Goal: Information Seeking & Learning: Understand process/instructions

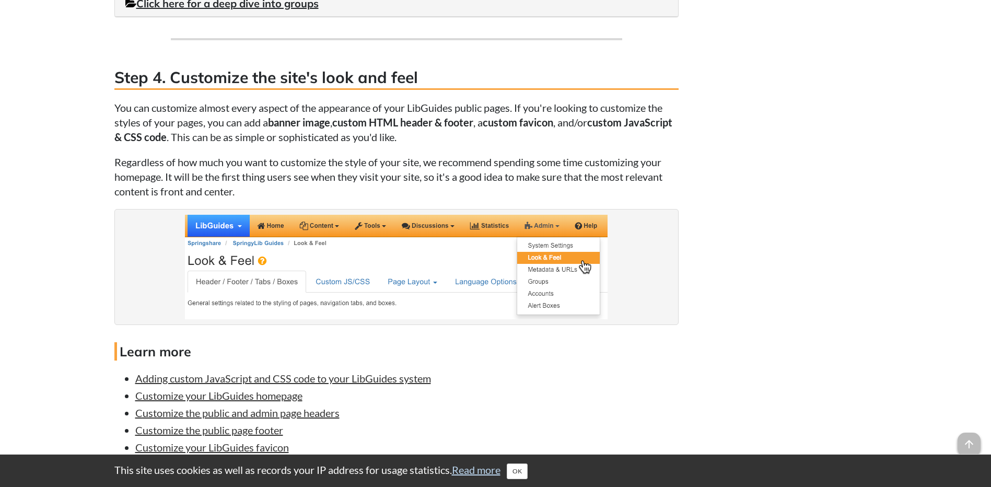
scroll to position [1776, 0]
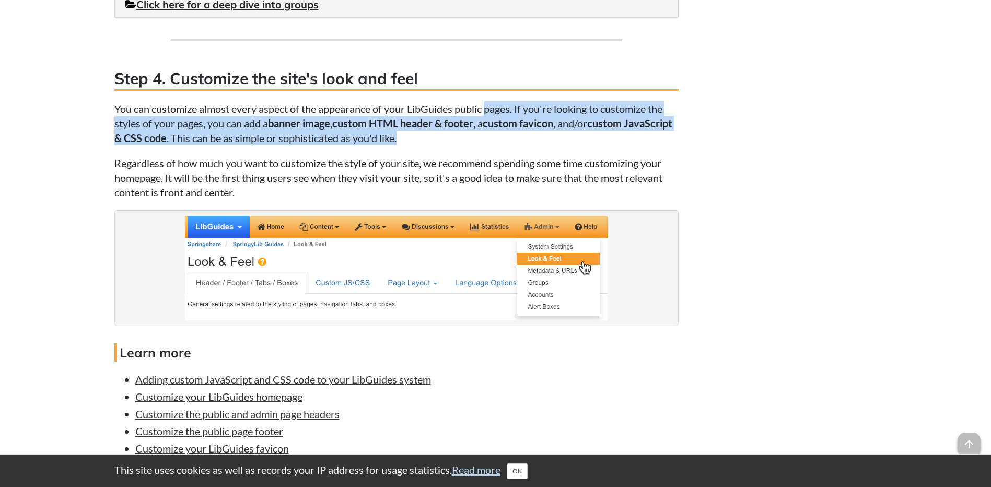
drag, startPoint x: 487, startPoint y: 136, endPoint x: 482, endPoint y: 153, distance: 17.7
click at [482, 145] on p "You can customize almost every aspect of the appearance of your LibGuides publi…" at bounding box center [396, 123] width 564 height 44
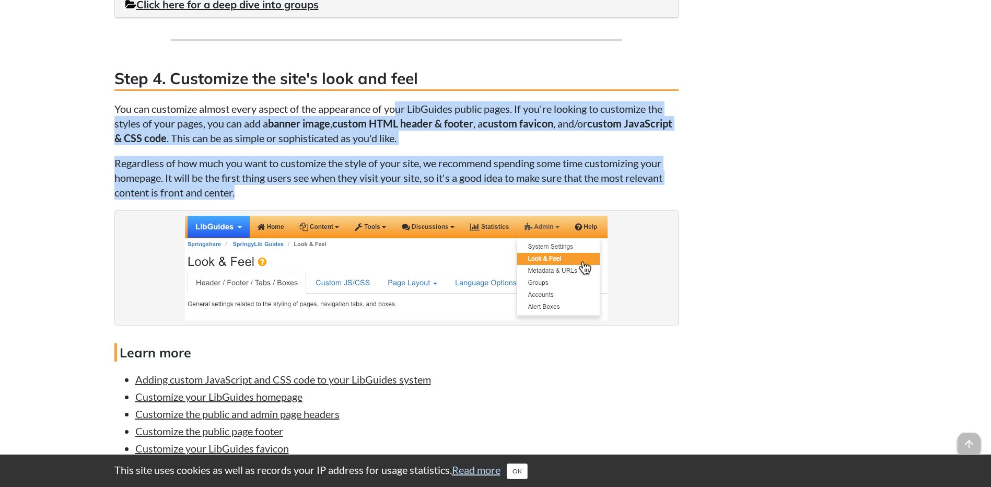
drag, startPoint x: 425, startPoint y: 202, endPoint x: 397, endPoint y: 113, distance: 92.5
click at [397, 113] on p "You can customize almost every aspect of the appearance of your LibGuides publi…" at bounding box center [396, 123] width 564 height 44
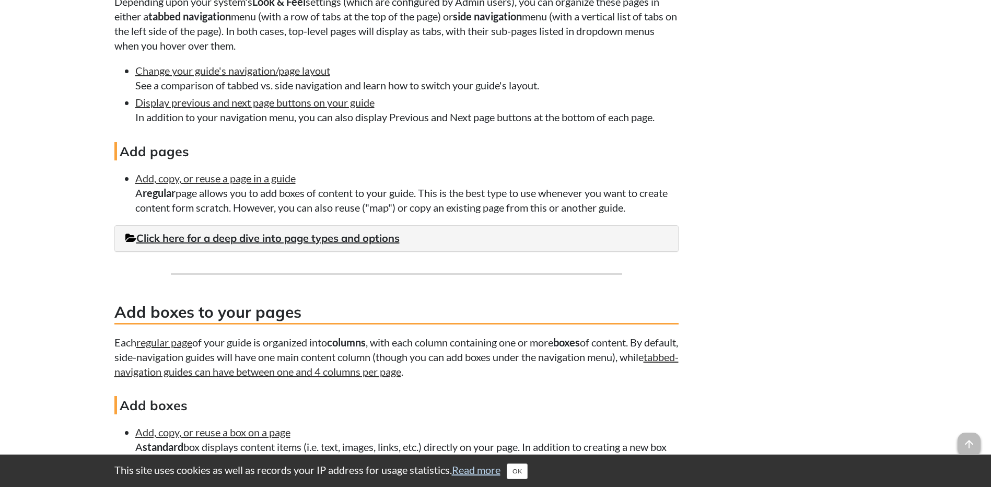
scroll to position [1295, 0]
